Goal: Information Seeking & Learning: Understand process/instructions

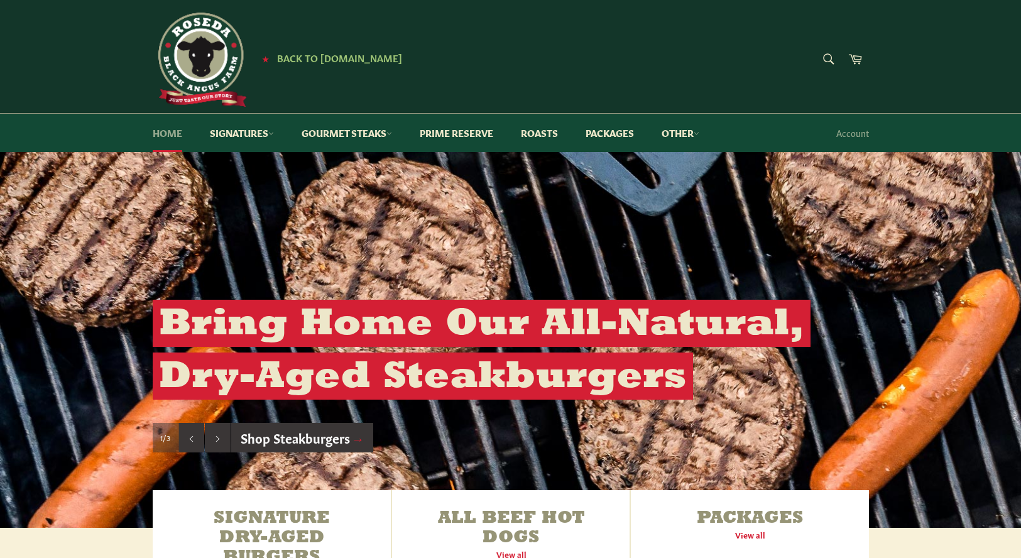
click at [165, 140] on link "Home" at bounding box center [167, 133] width 55 height 38
click at [165, 136] on link "Home" at bounding box center [167, 133] width 55 height 38
click at [683, 133] on link "Other" at bounding box center [680, 133] width 63 height 38
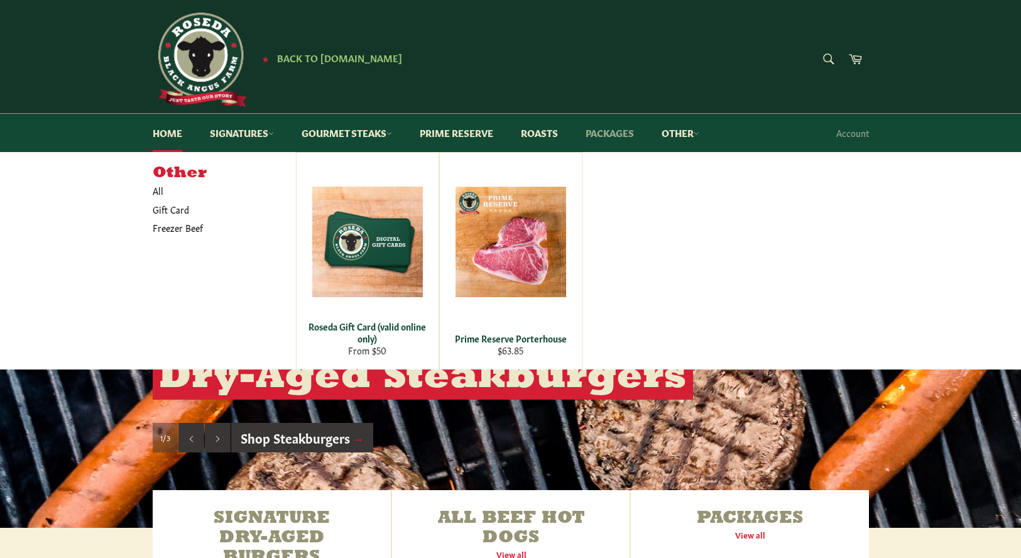
click at [611, 137] on link "Packages" at bounding box center [610, 133] width 74 height 38
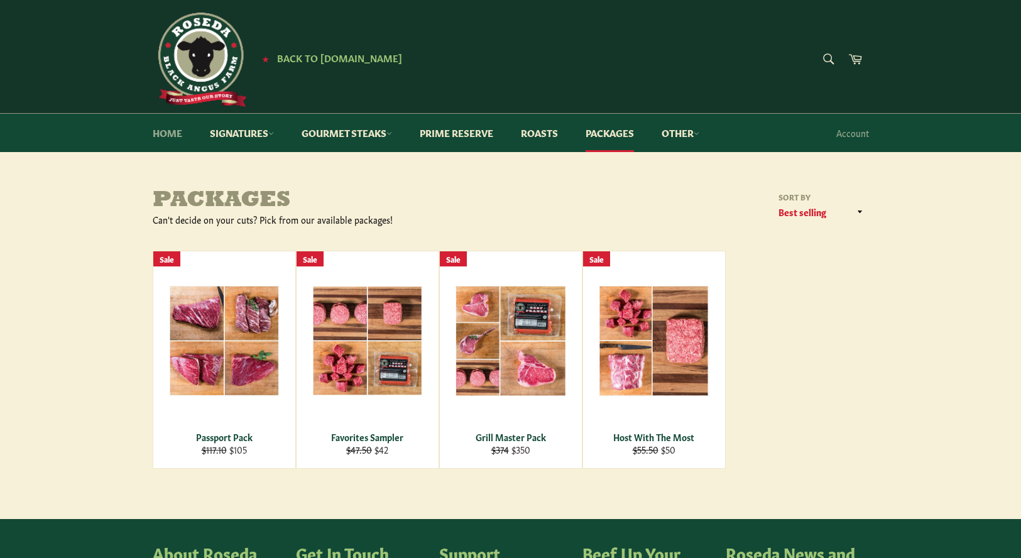
click at [162, 131] on link "Home" at bounding box center [167, 133] width 55 height 38
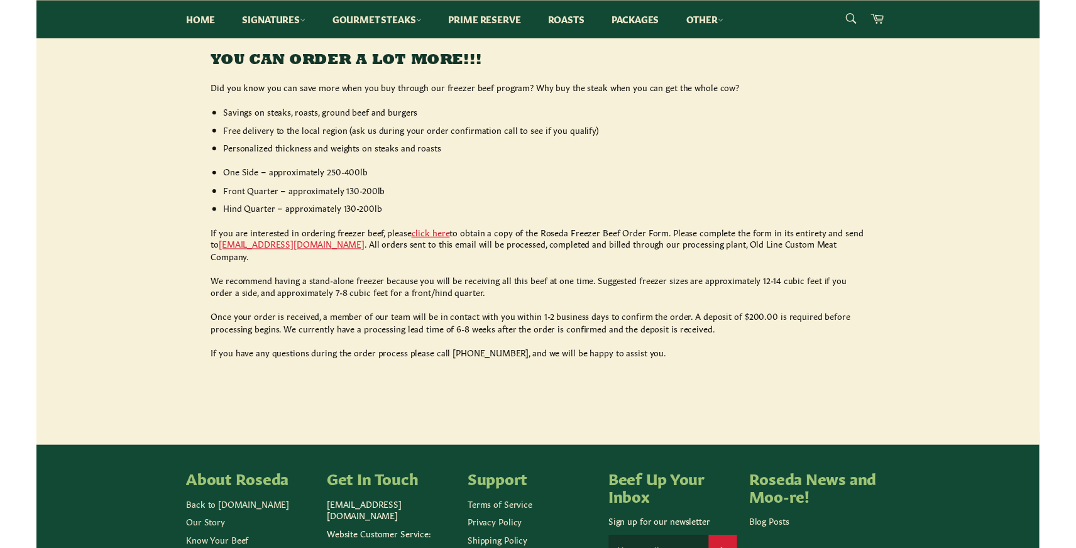
scroll to position [538, 0]
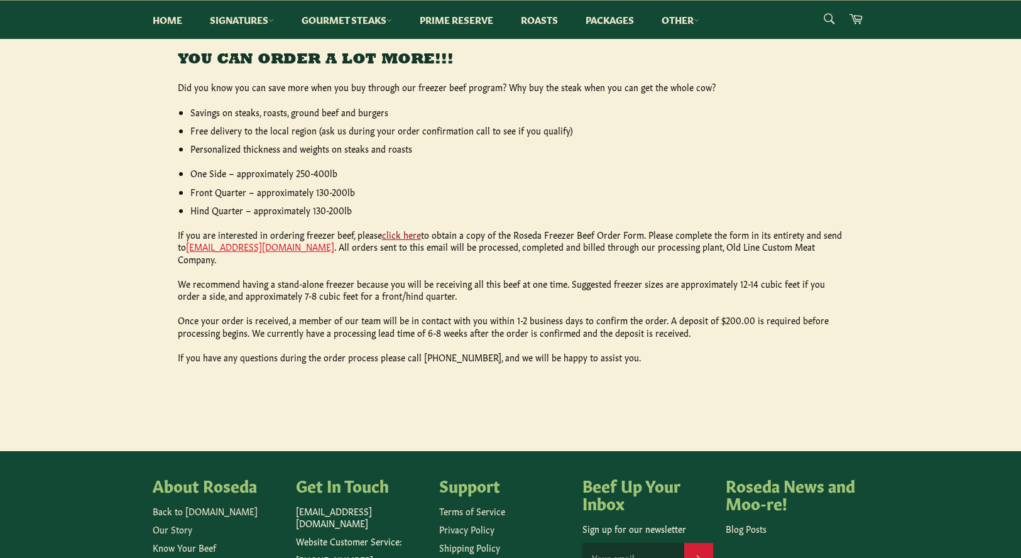
click at [395, 234] on link "click here" at bounding box center [401, 234] width 39 height 13
